Goal: Task Accomplishment & Management: Manage account settings

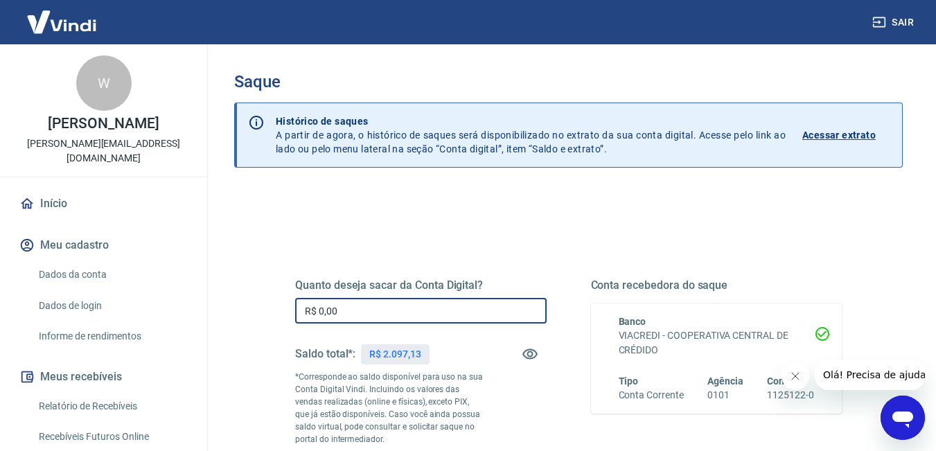
click at [389, 315] on input "R$ 0,00" at bounding box center [421, 311] width 252 height 26
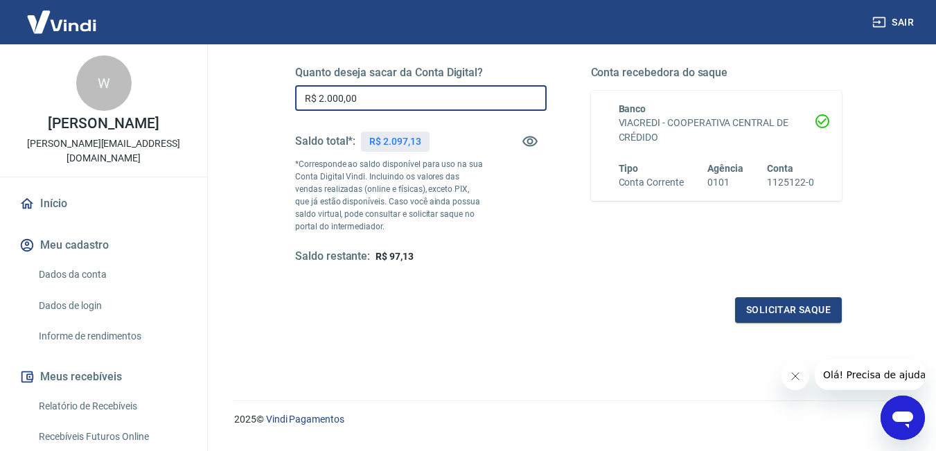
scroll to position [247, 0]
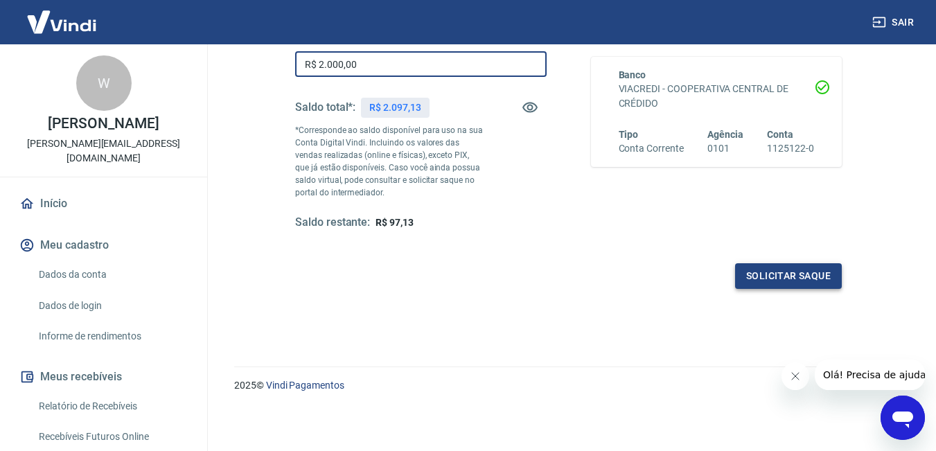
type input "R$ 2.000,00"
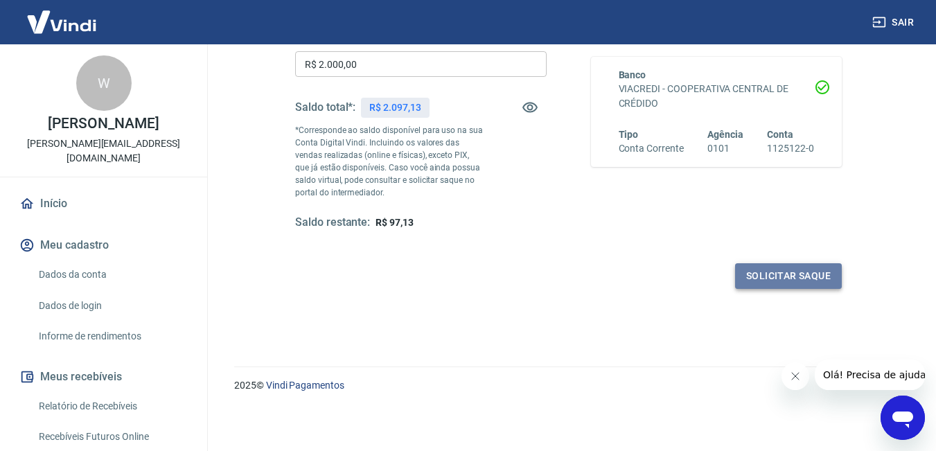
click at [785, 277] on button "Solicitar saque" at bounding box center [788, 276] width 107 height 26
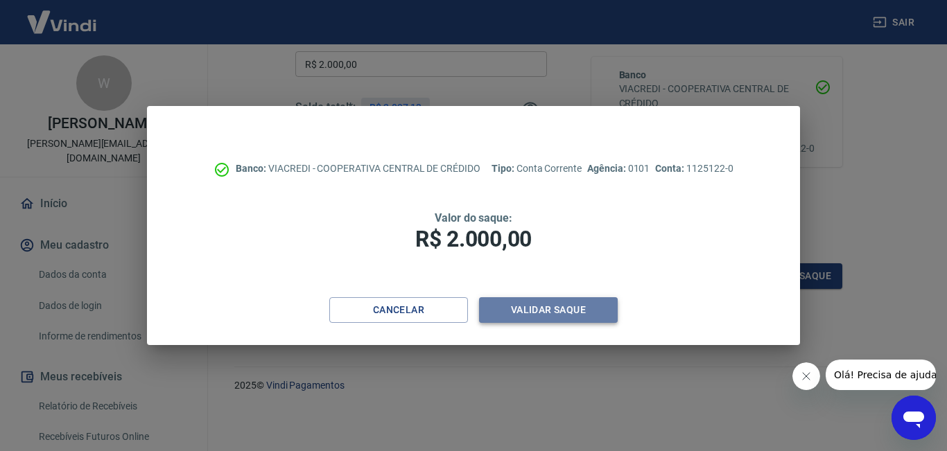
click at [544, 309] on button "Validar saque" at bounding box center [548, 310] width 139 height 26
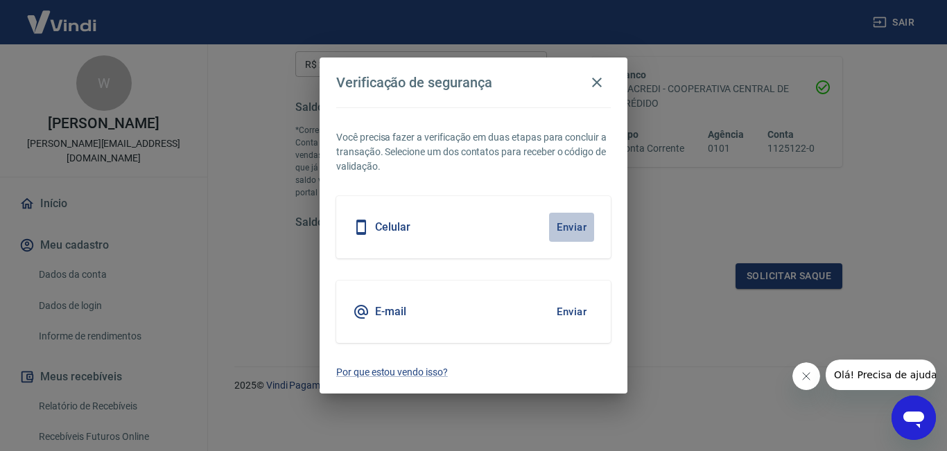
click at [574, 233] on button "Enviar" at bounding box center [571, 227] width 45 height 29
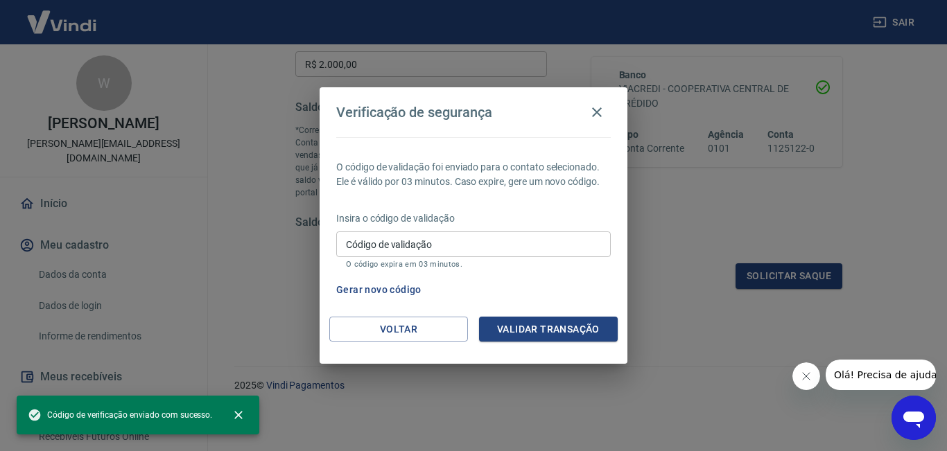
click at [574, 233] on input "Código de validação" at bounding box center [473, 244] width 274 height 26
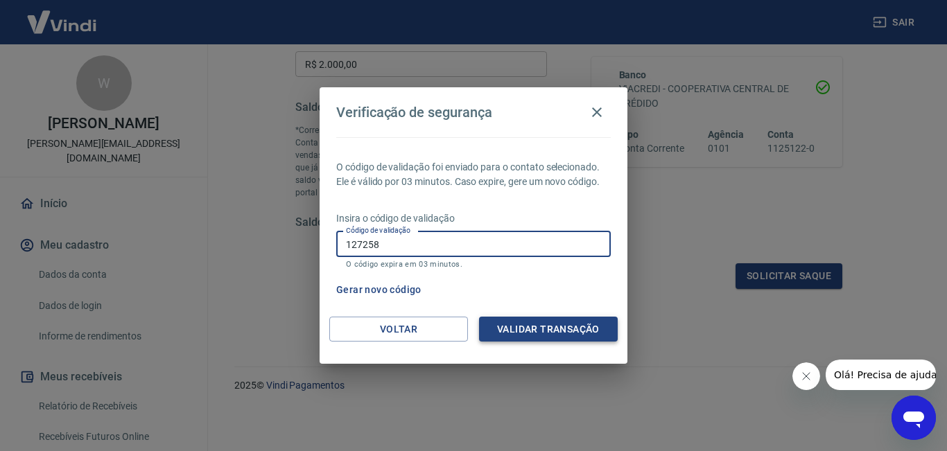
type input "127258"
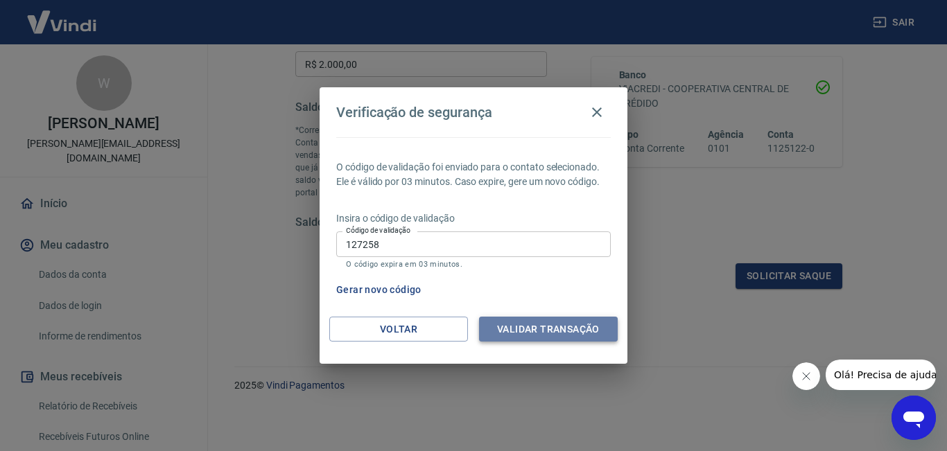
click at [534, 324] on button "Validar transação" at bounding box center [548, 330] width 139 height 26
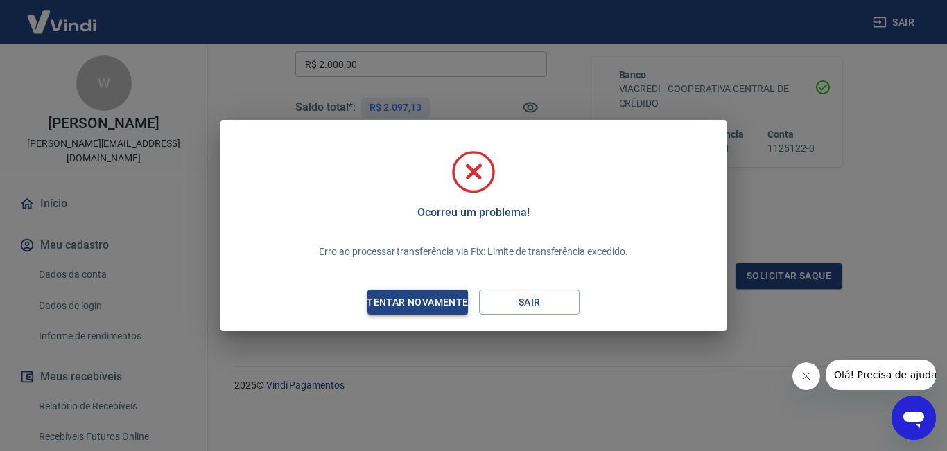
click at [436, 301] on div "Tentar novamente" at bounding box center [417, 302] width 134 height 17
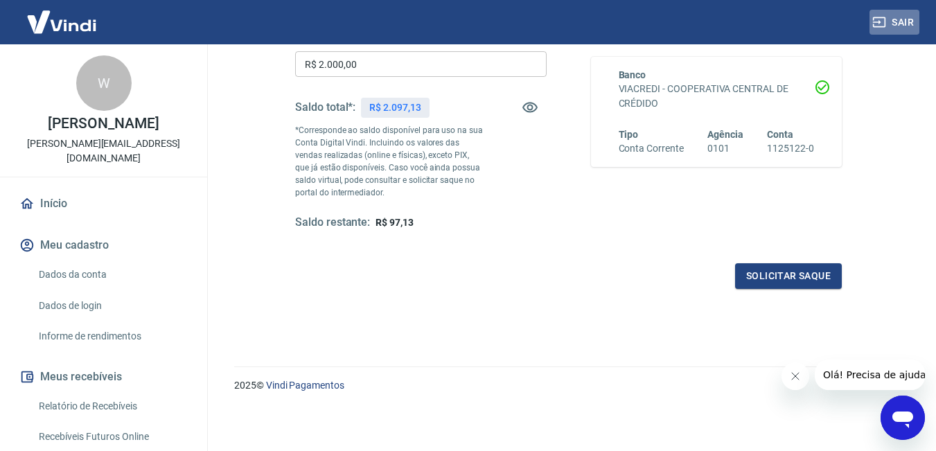
click at [899, 17] on button "Sair" at bounding box center [895, 23] width 50 height 26
